Goal: Use online tool/utility: Use online tool/utility

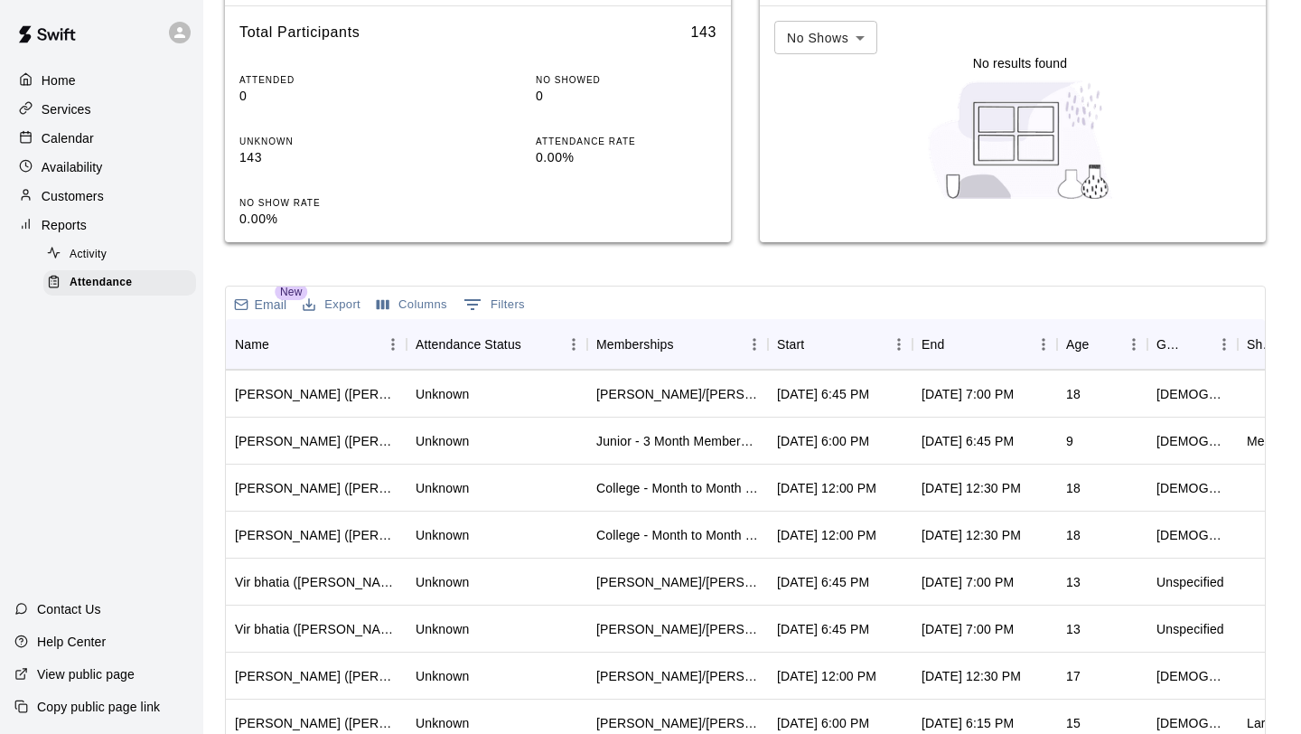
scroll to position [385, 0]
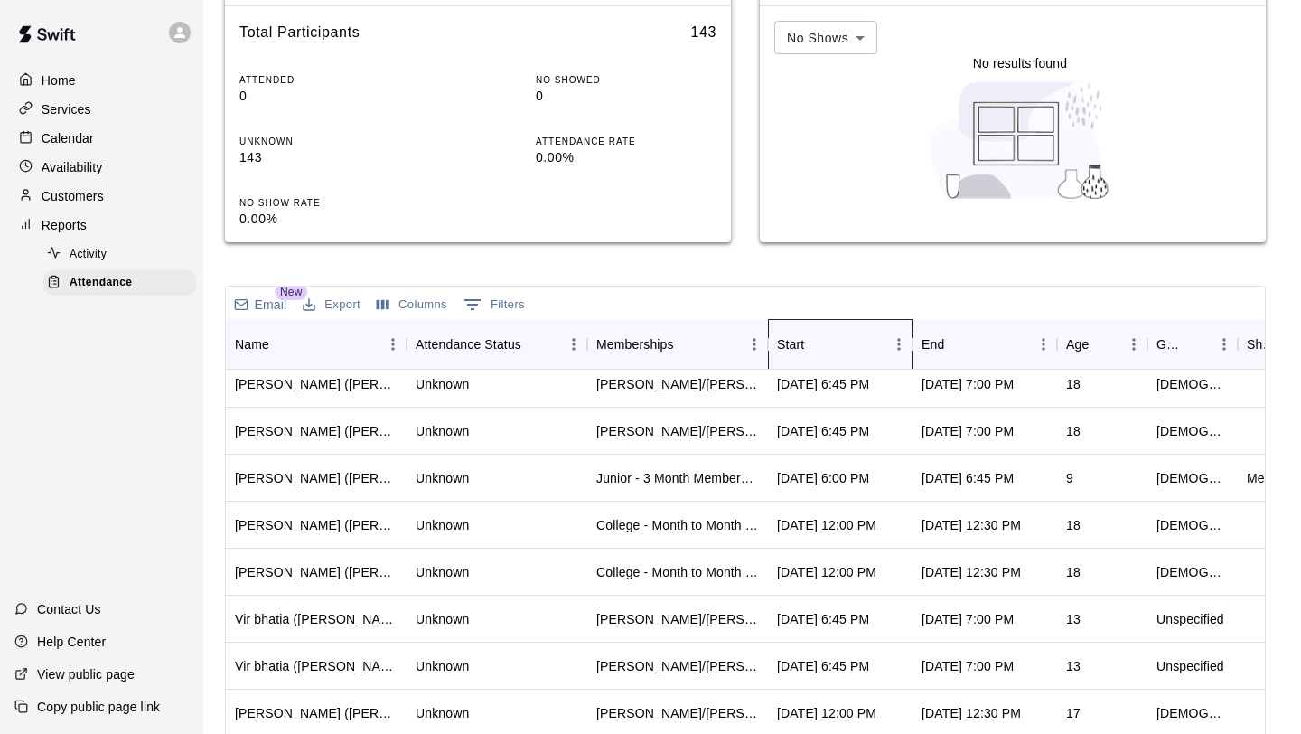
click at [809, 360] on div "Start" at bounding box center [831, 344] width 108 height 51
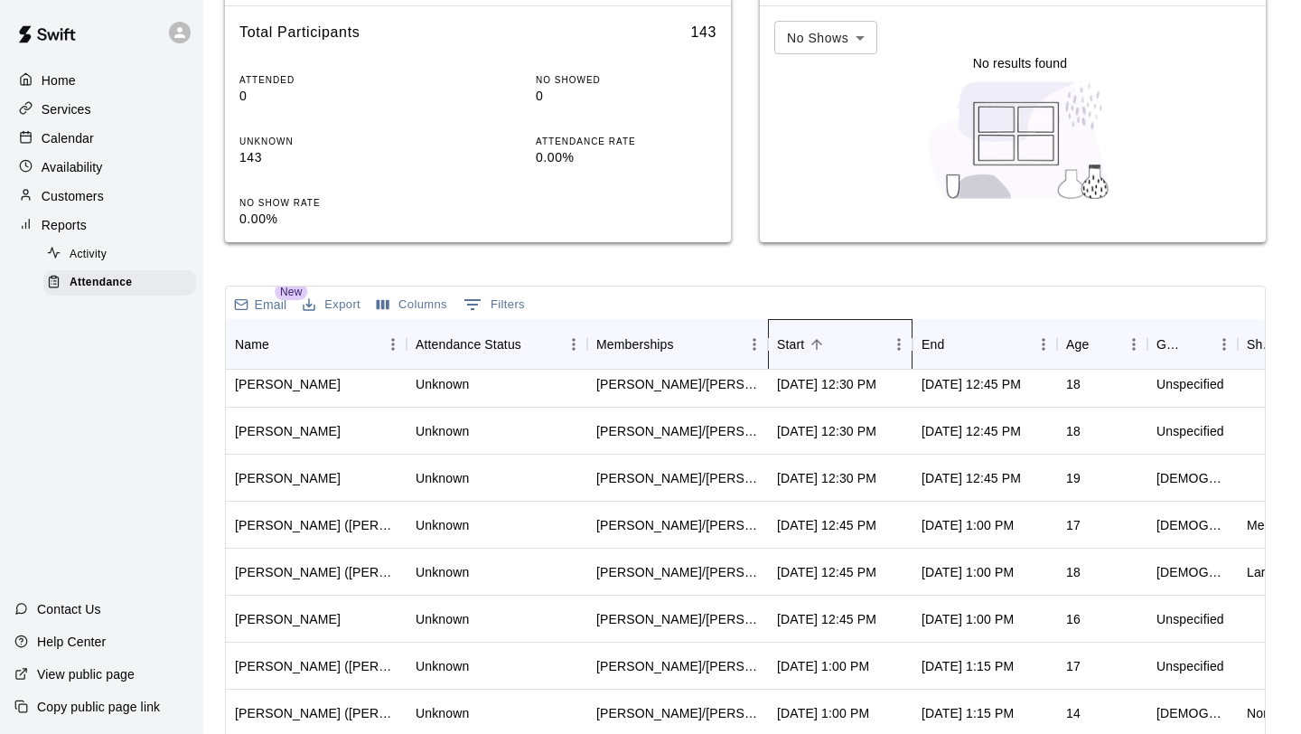
scroll to position [0, 0]
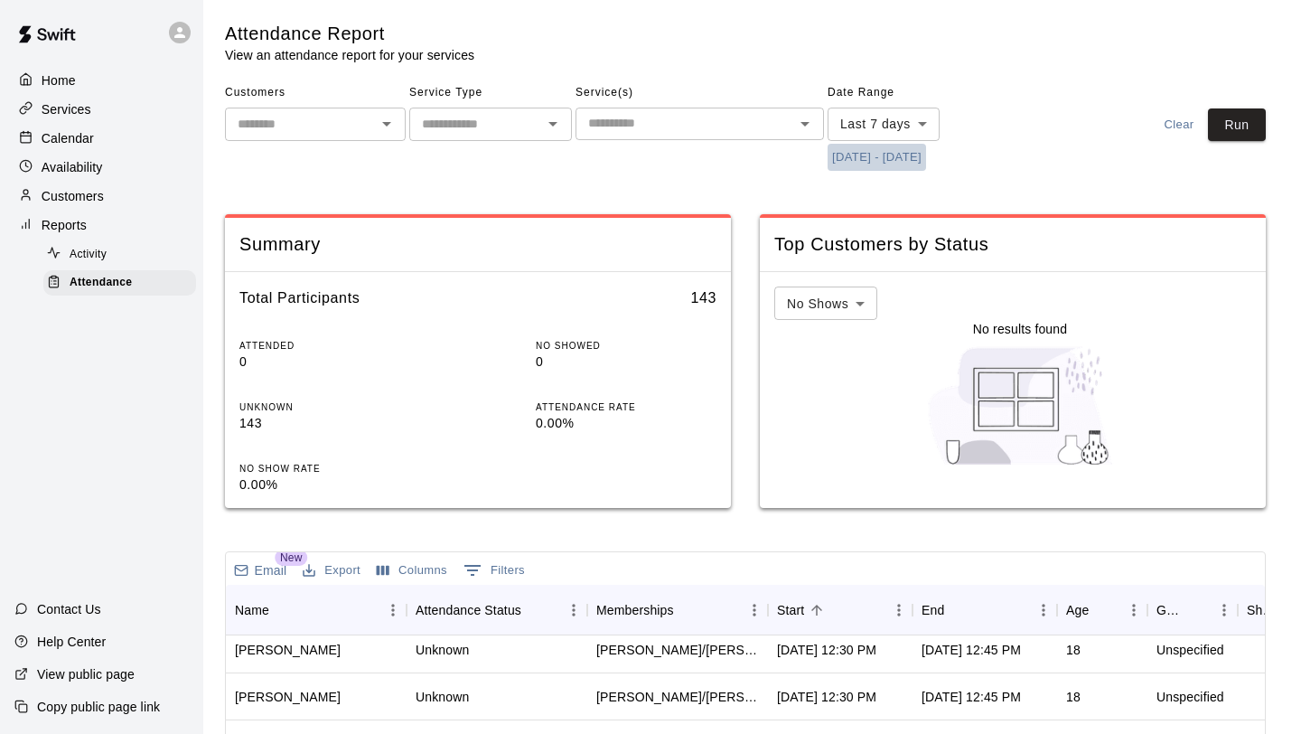
click at [888, 147] on button "[DATE] - [DATE]" at bounding box center [877, 158] width 98 height 28
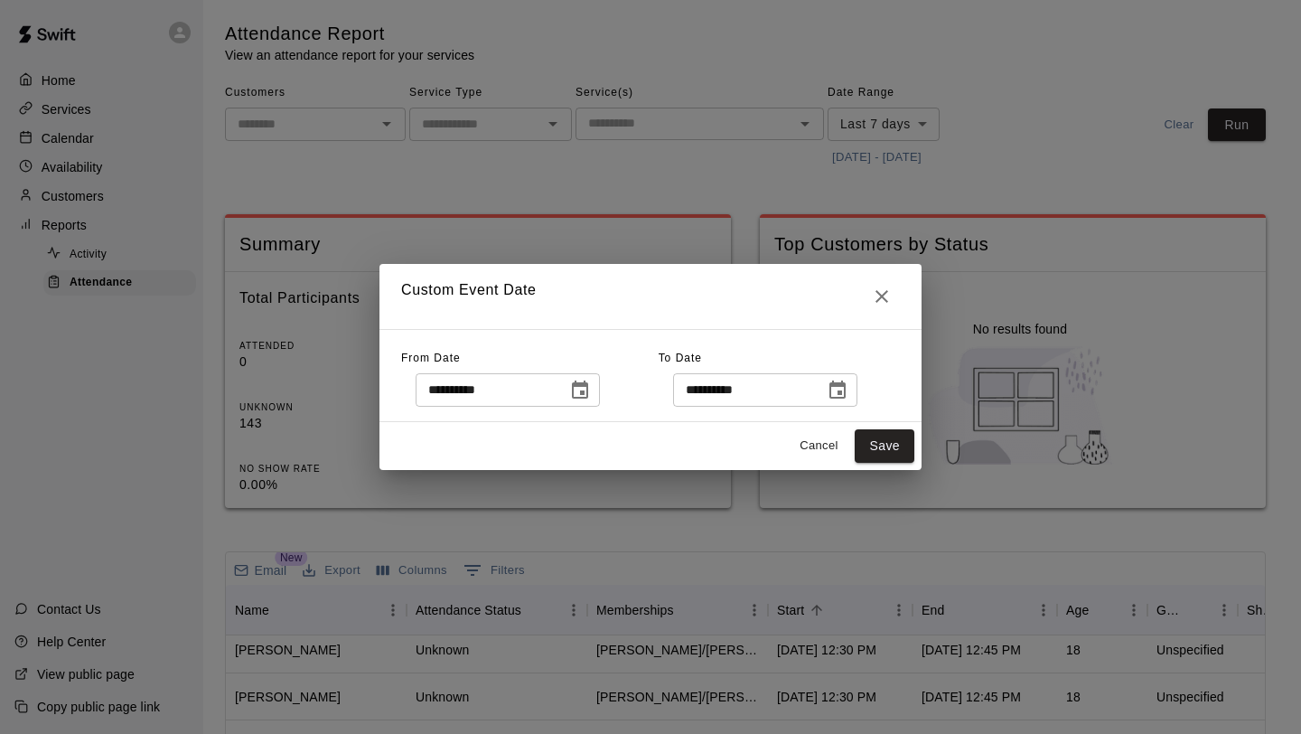
click at [578, 394] on icon "Choose date, selected date is Aug 5, 2025" at bounding box center [580, 389] width 16 height 18
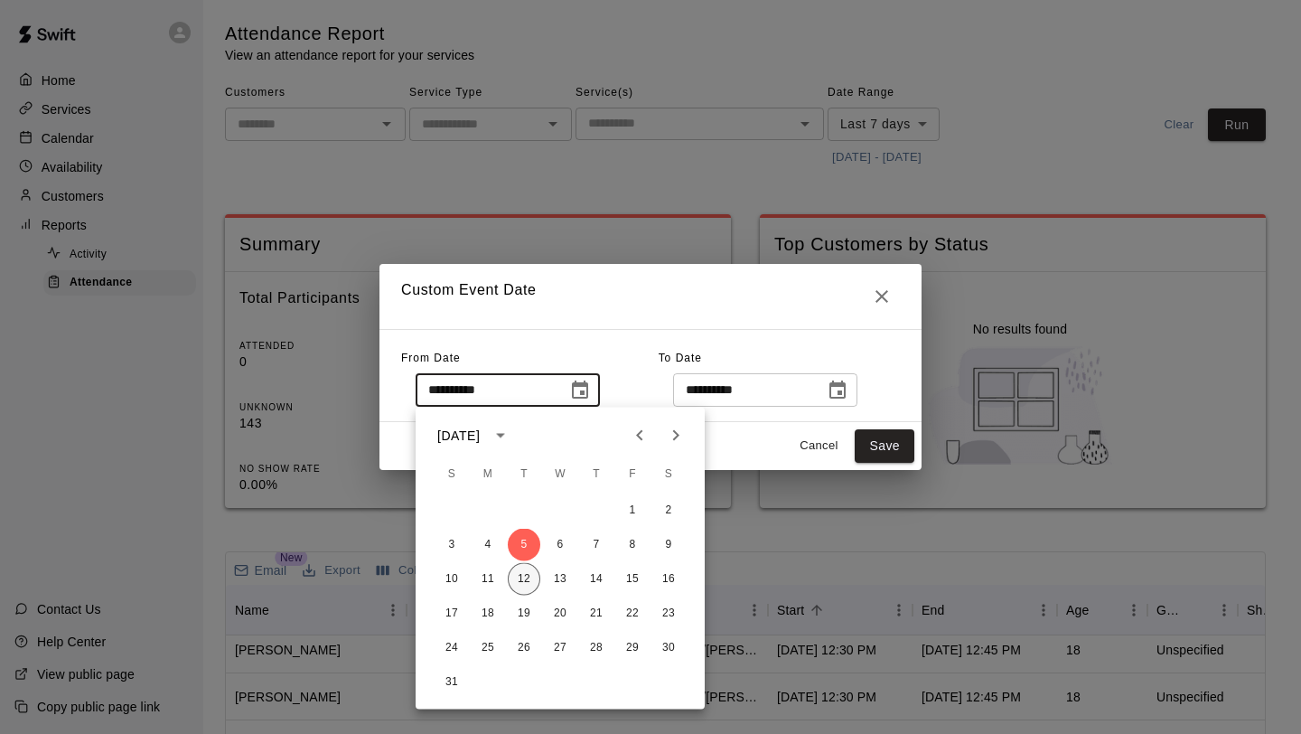
click at [525, 576] on button "12" at bounding box center [524, 579] width 33 height 33
type input "**********"
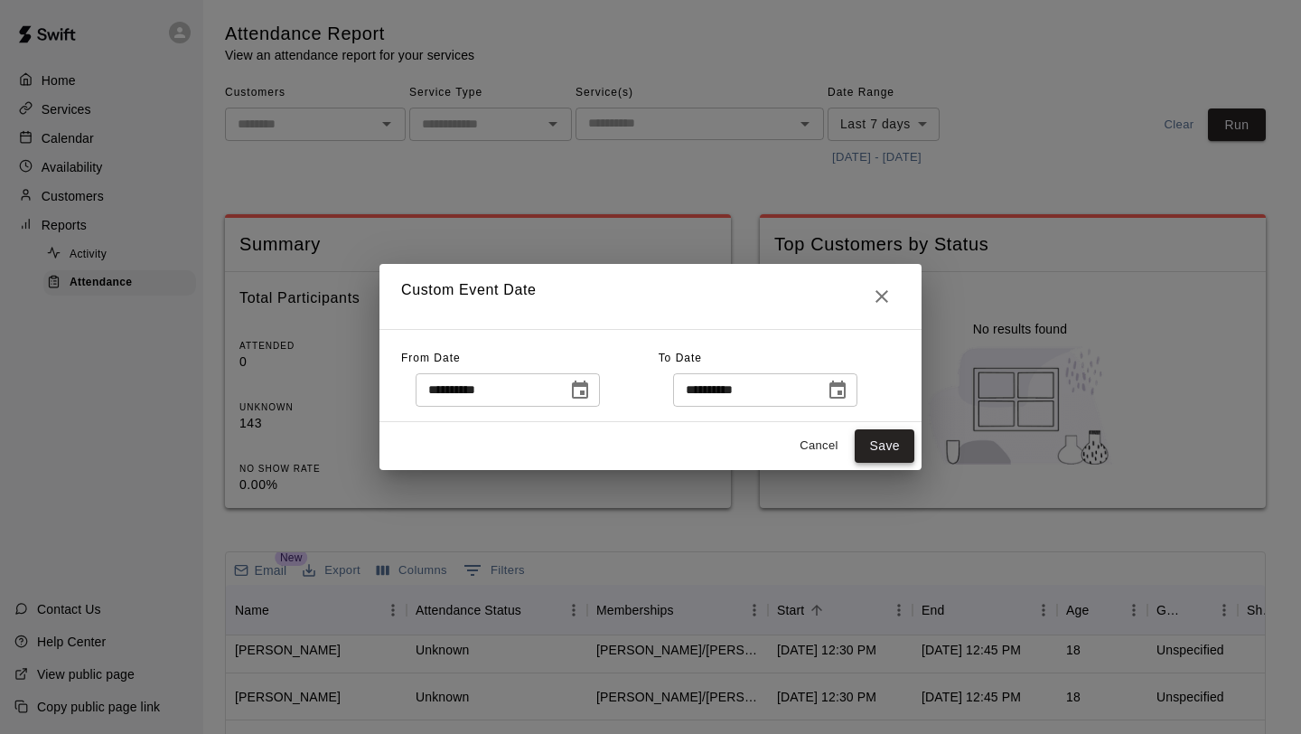
click at [888, 448] on button "Save" at bounding box center [885, 445] width 60 height 33
type input "******"
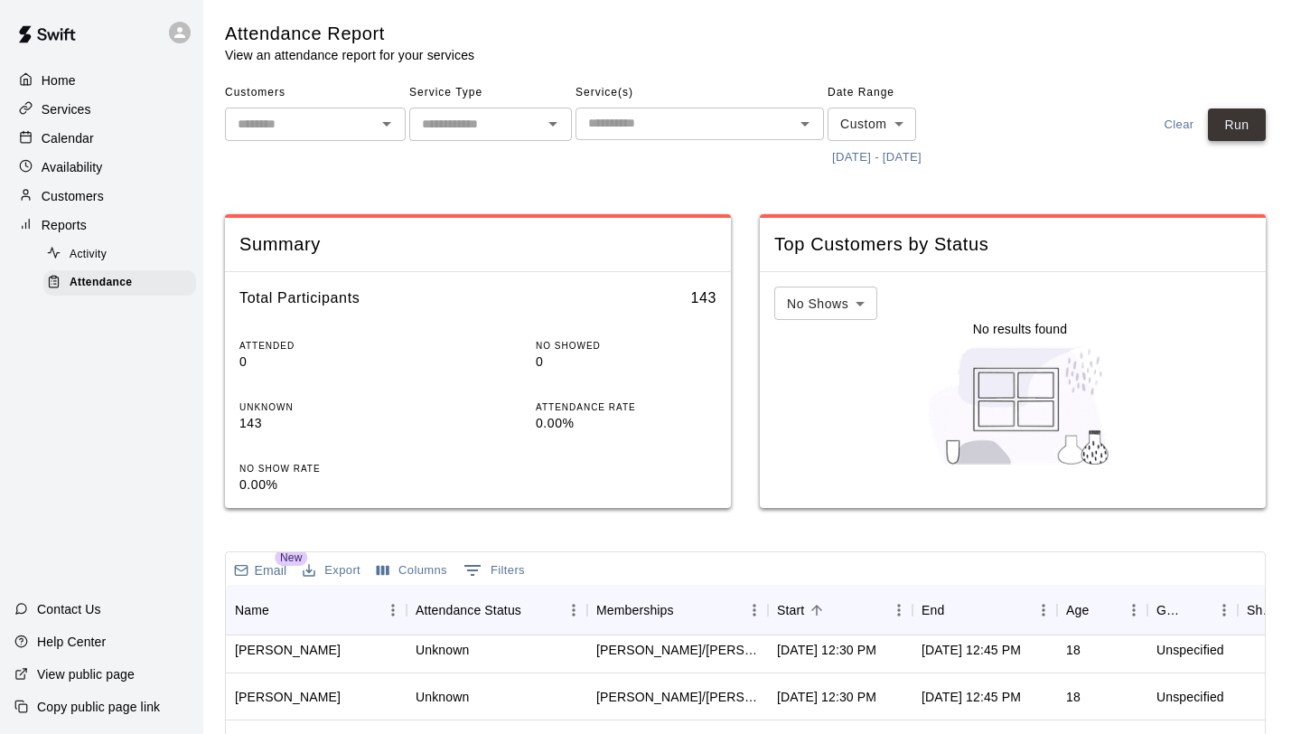
click at [1231, 137] on button "Run" at bounding box center [1237, 124] width 58 height 33
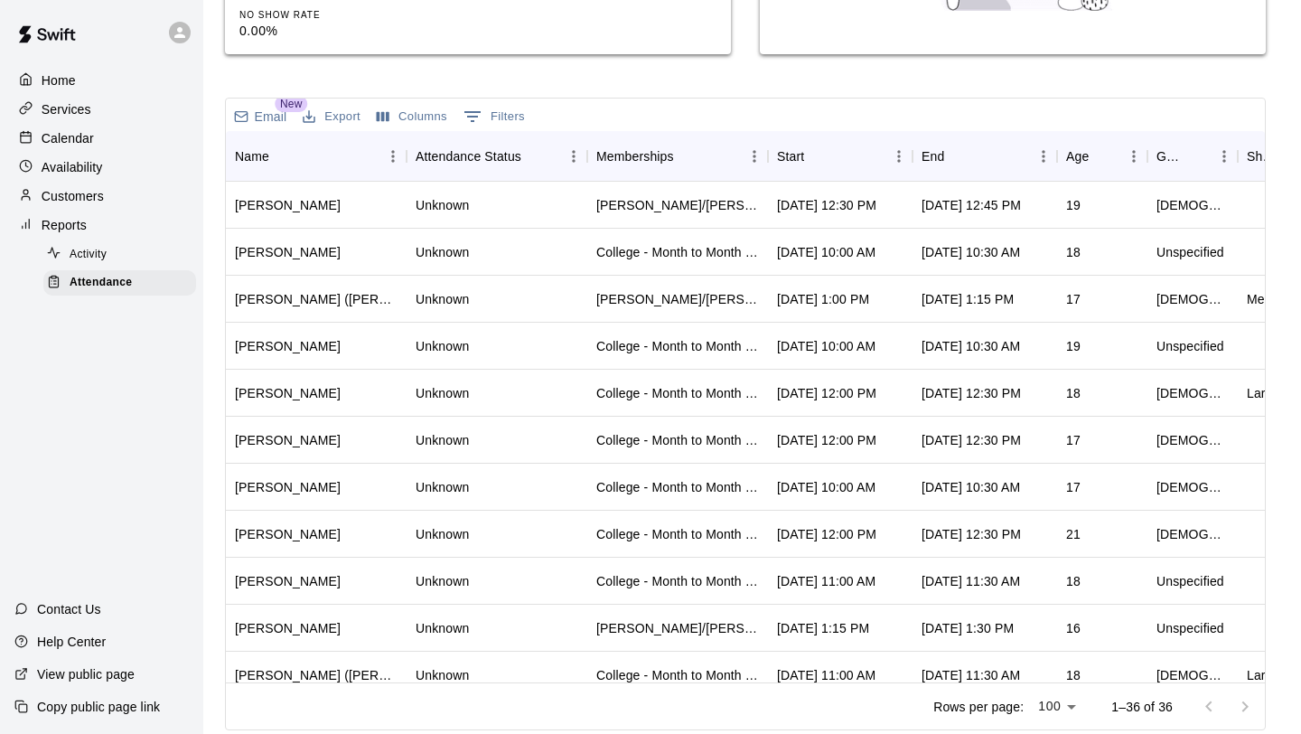
scroll to position [457, 0]
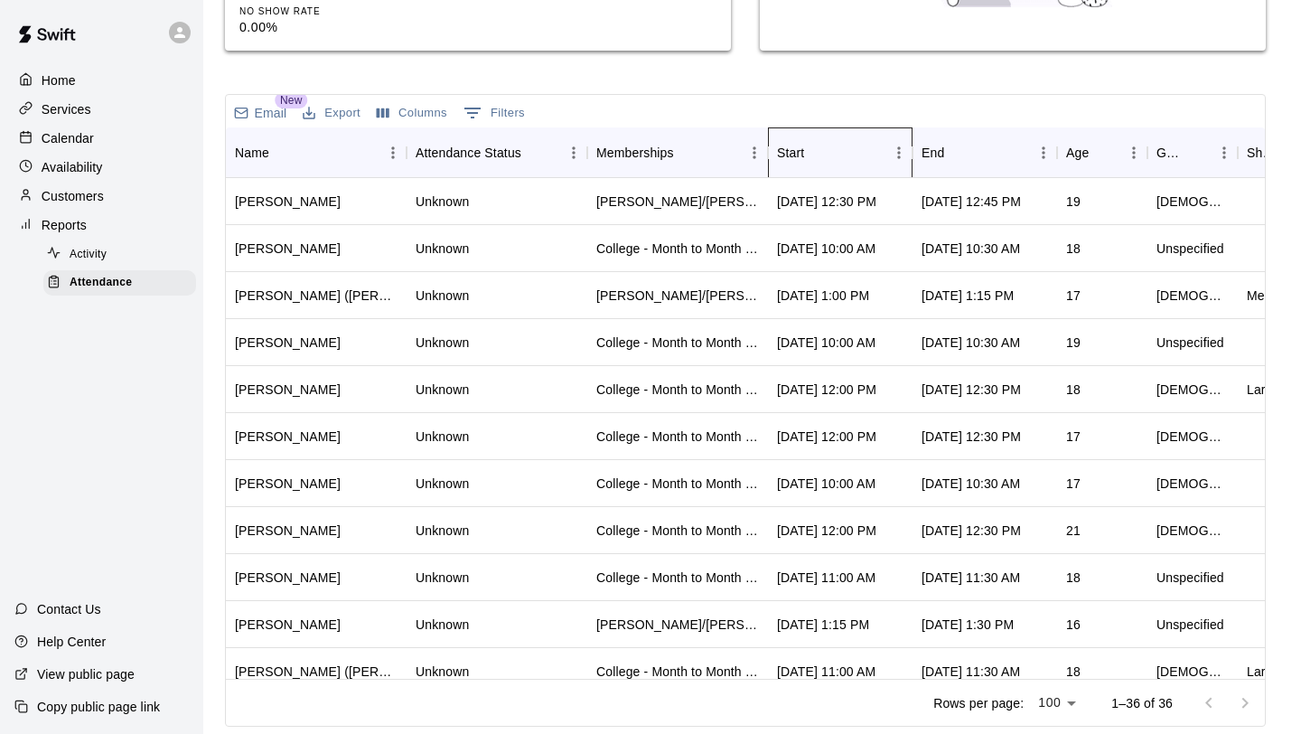
click at [833, 163] on div "Start" at bounding box center [831, 152] width 108 height 51
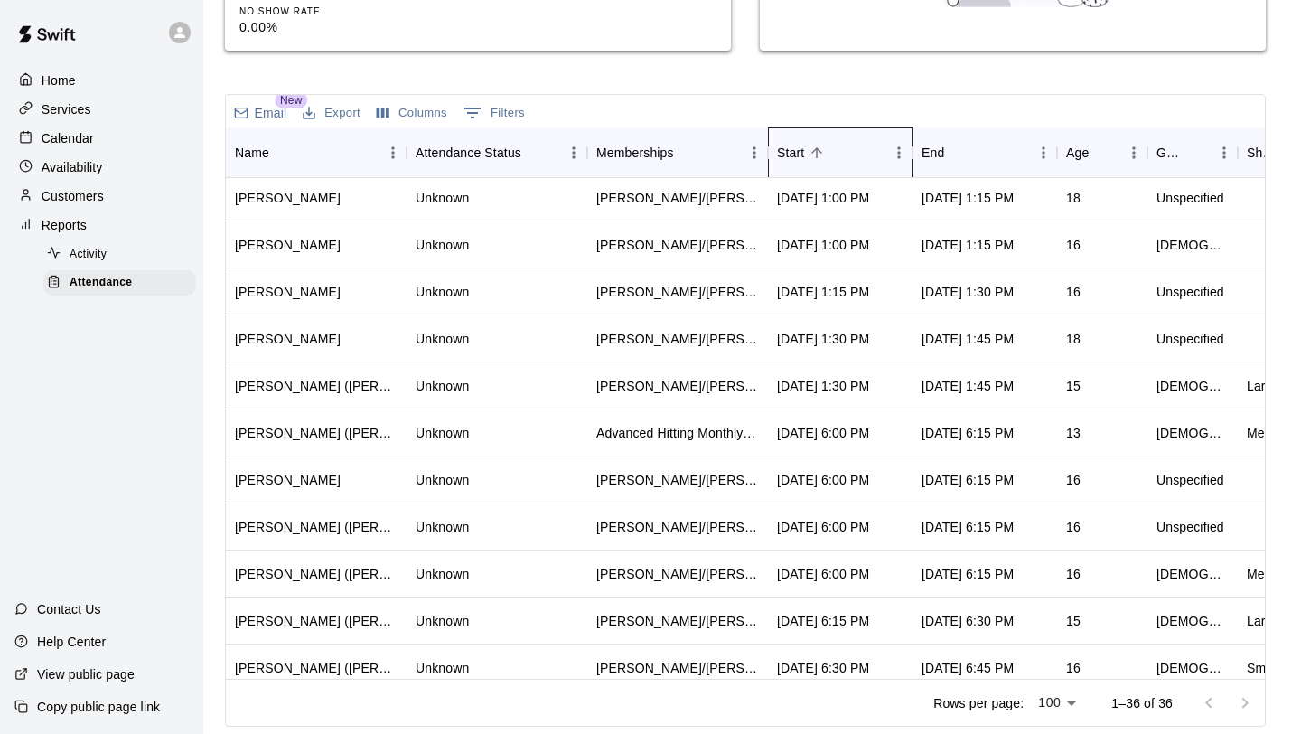
scroll to position [945, 0]
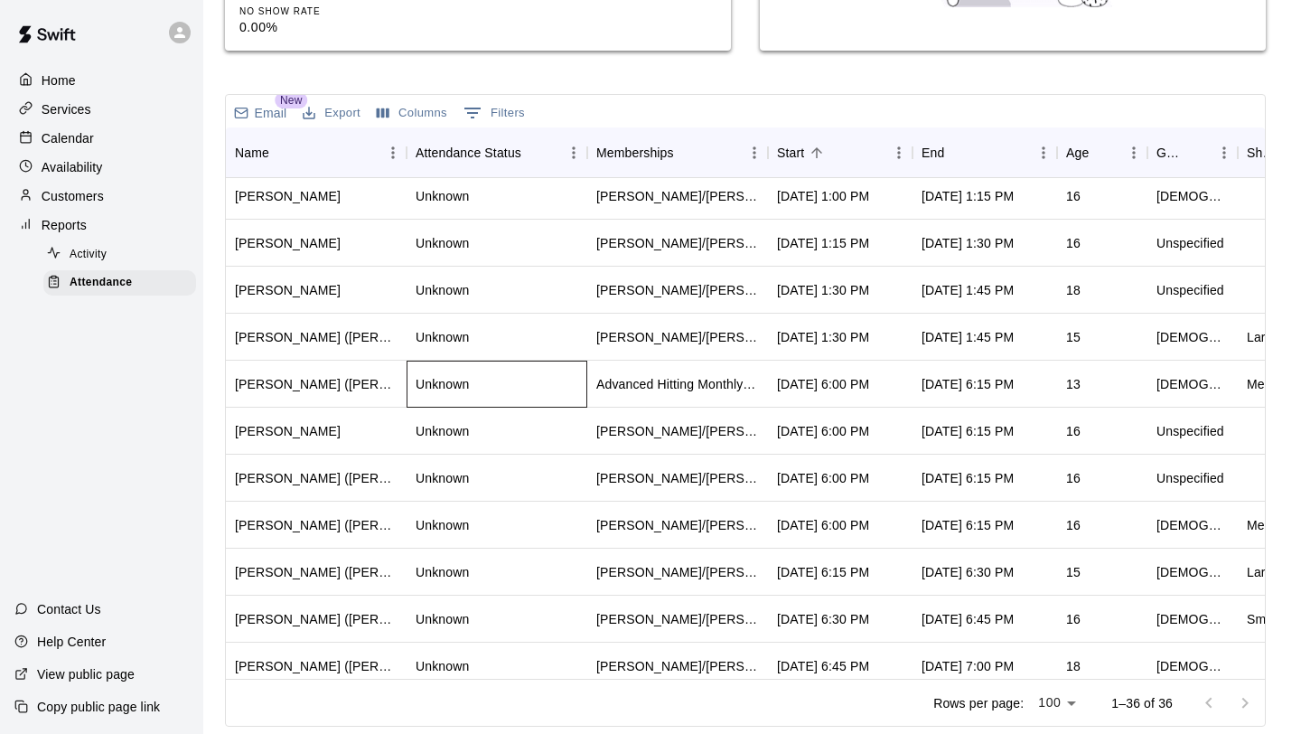
click at [512, 388] on div "Unknown" at bounding box center [497, 384] width 181 height 47
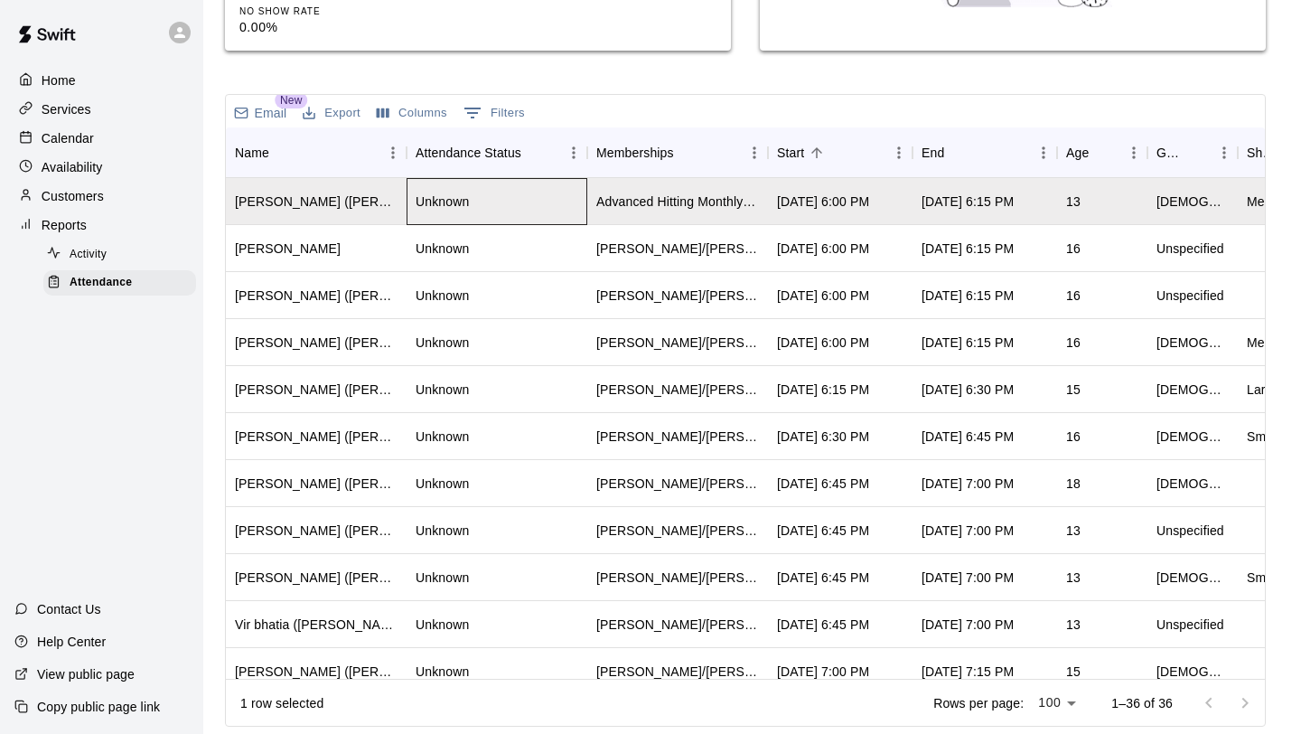
scroll to position [1127, 0]
